Goal: Information Seeking & Learning: Learn about a topic

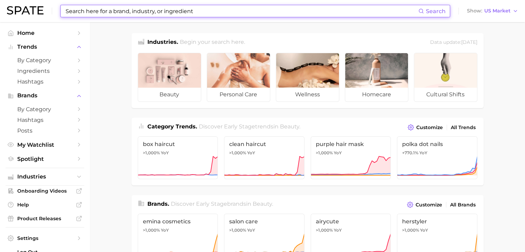
click at [271, 15] on input at bounding box center [241, 11] width 353 height 12
click at [281, 12] on input at bounding box center [241, 11] width 353 height 12
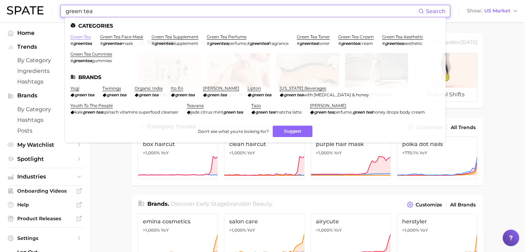
type input "green tea"
click at [81, 36] on link "green tea" at bounding box center [80, 36] width 20 height 5
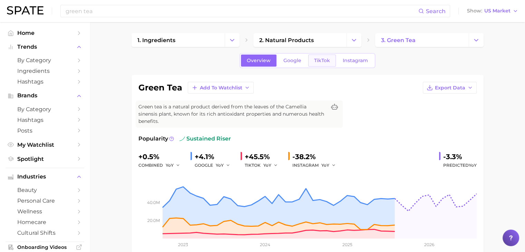
click at [323, 58] on span "TikTok" at bounding box center [322, 61] width 16 height 6
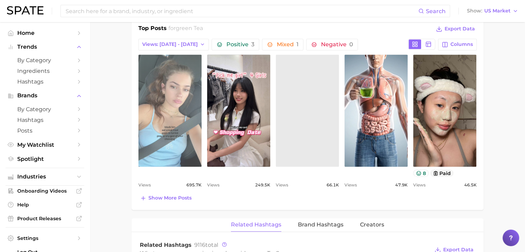
scroll to position [345, 0]
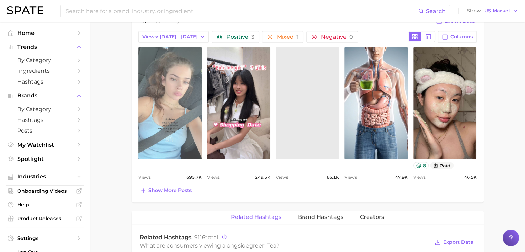
click at [180, 97] on link "view post on TikTok" at bounding box center [169, 103] width 63 height 112
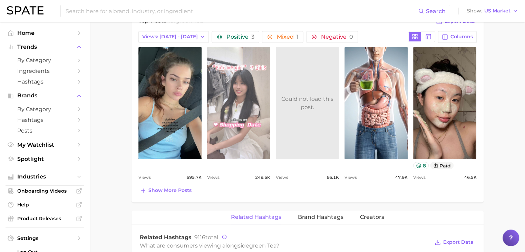
click at [233, 87] on link "view post on TikTok" at bounding box center [238, 103] width 63 height 112
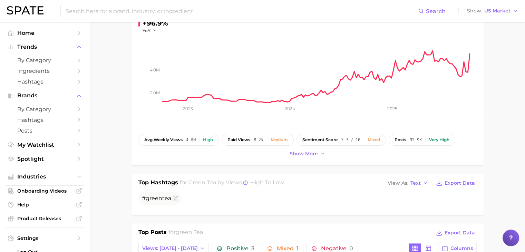
scroll to position [0, 0]
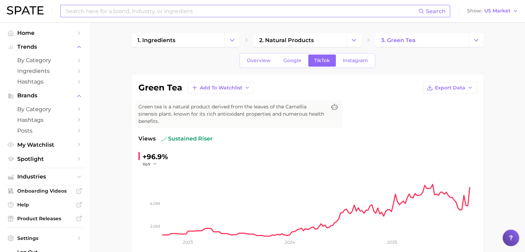
click at [196, 10] on input at bounding box center [241, 11] width 353 height 12
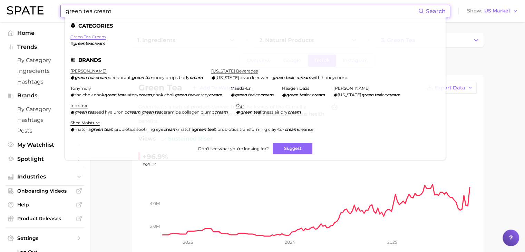
type input "green tea cream"
click at [81, 34] on link "green tea cream" at bounding box center [88, 36] width 36 height 5
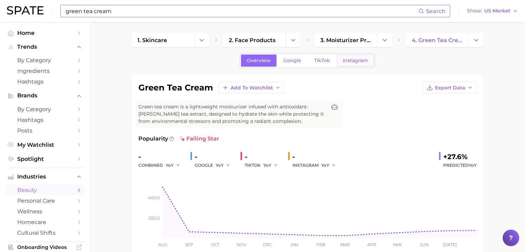
click at [357, 62] on span "Instagram" at bounding box center [354, 61] width 25 height 6
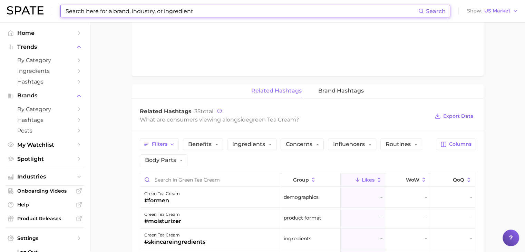
scroll to position [448, 0]
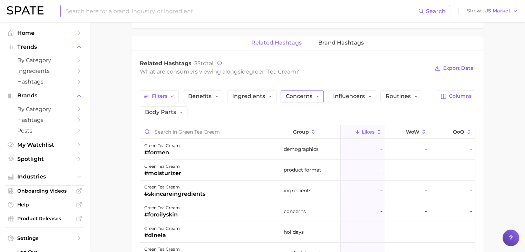
click at [290, 94] on span "Concerns -" at bounding box center [302, 96] width 33 height 6
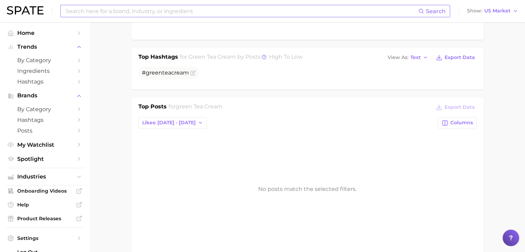
scroll to position [207, 0]
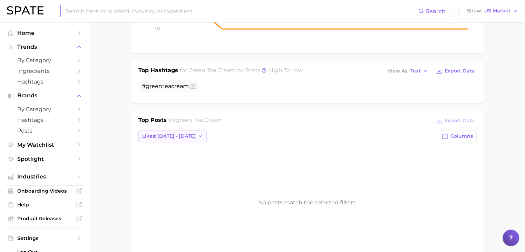
click at [178, 139] on button "Likes: [DATE] - [DATE]" at bounding box center [172, 136] width 69 height 12
click at [242, 137] on div "Likes: [DATE] - [DATE] Likes: [DATE] - [DATE] Likes: [DATE] - [DATE] Total Like…" at bounding box center [307, 136] width 338 height 12
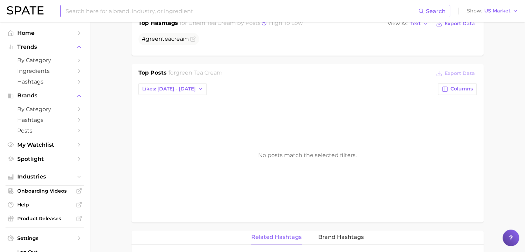
scroll to position [198, 0]
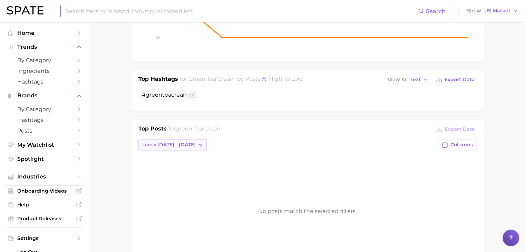
click at [198, 144] on icon "button" at bounding box center [201, 145] width 6 height 6
click at [175, 170] on span "Likes: [DATE] - [DATE]" at bounding box center [168, 170] width 53 height 6
click at [184, 142] on button "Likes: [DATE] - [DATE]" at bounding box center [172, 145] width 69 height 12
click at [226, 143] on div "Likes: [DATE] - [DATE] Likes: [DATE] - [DATE] Likes: [DATE] - [DATE] Total Like…" at bounding box center [307, 145] width 338 height 12
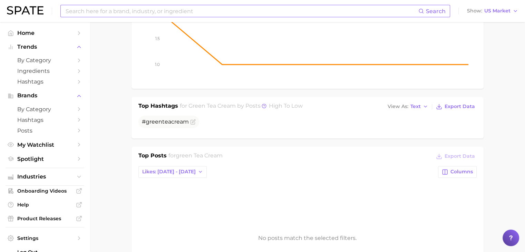
scroll to position [164, 0]
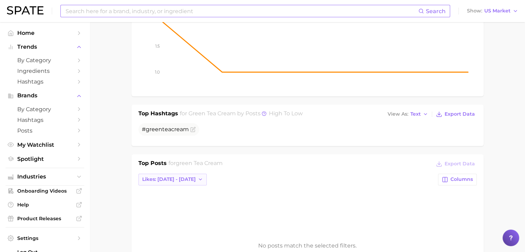
click at [180, 181] on span "Likes: [DATE] - [DATE]" at bounding box center [168, 179] width 53 height 6
click at [184, 195] on button "Likes: [DATE] - [DATE]" at bounding box center [176, 192] width 76 height 12
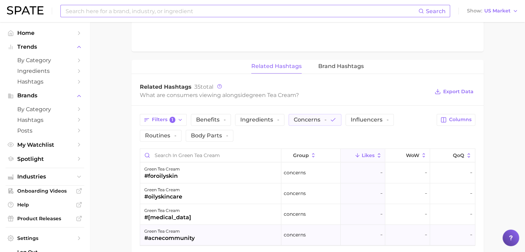
scroll to position [474, 0]
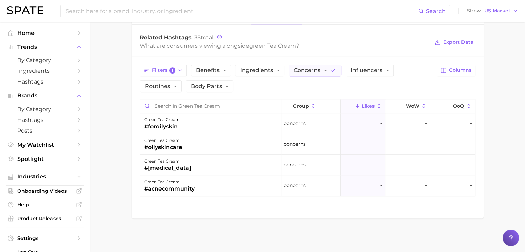
click at [315, 74] on button "Concerns -" at bounding box center [314, 70] width 53 height 12
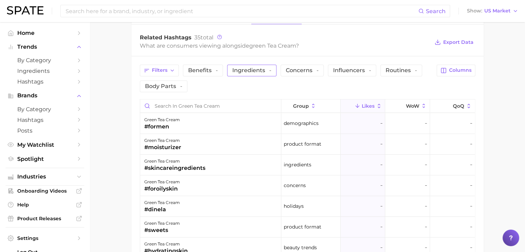
click at [261, 69] on span "Ingredients -" at bounding box center [251, 71] width 39 height 6
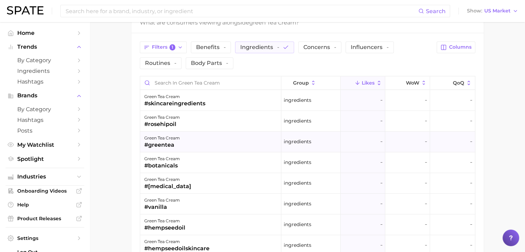
scroll to position [509, 0]
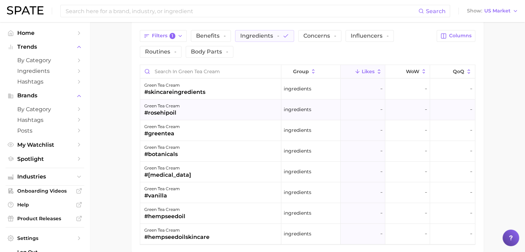
drag, startPoint x: 206, startPoint y: 91, endPoint x: 142, endPoint y: 99, distance: 63.9
click at [142, 99] on div "green tea cream #skincareingredients Ingredients - - - green tea cream #rosehip…" at bounding box center [307, 162] width 335 height 166
click at [266, 36] on span "Ingredients -" at bounding box center [259, 36] width 39 height 6
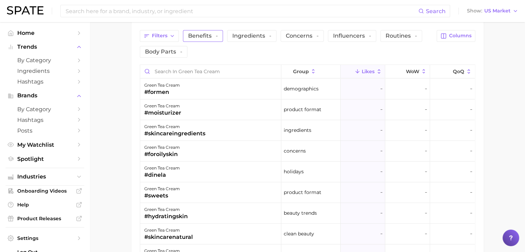
click at [198, 37] on span "Benefits -" at bounding box center [203, 36] width 30 height 6
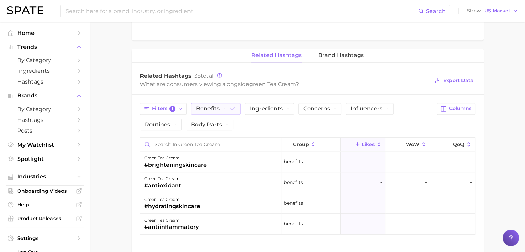
scroll to position [474, 0]
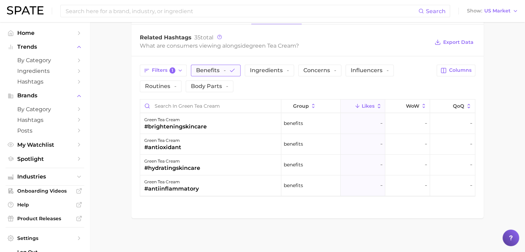
click at [233, 64] on button "Benefits -" at bounding box center [216, 70] width 50 height 12
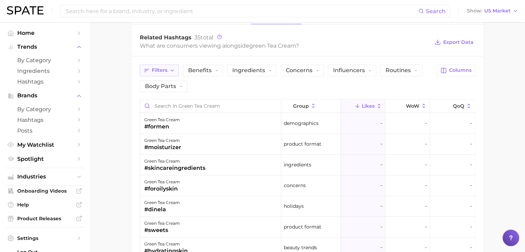
click at [170, 72] on button "Filters" at bounding box center [159, 70] width 39 height 12
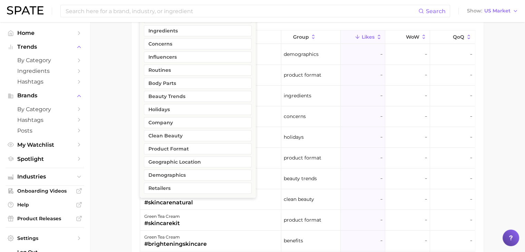
scroll to position [509, 0]
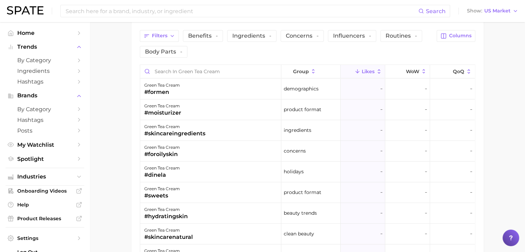
click at [262, 50] on div "Filters Benefits - Ingredients - Concerns - Influencers - Routines - Body parts…" at bounding box center [286, 44] width 293 height 28
click at [164, 36] on span "Filters" at bounding box center [160, 36] width 16 height 6
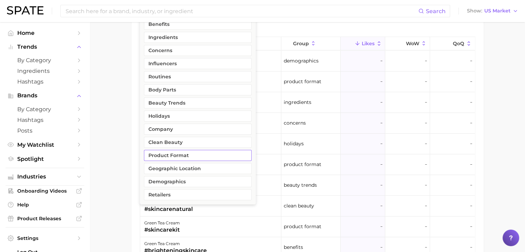
scroll to position [578, 0]
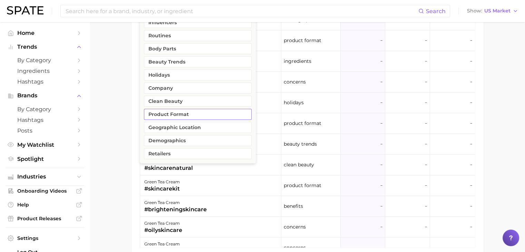
click at [183, 118] on button "Product format" at bounding box center [198, 114] width 108 height 11
